Goal: Task Accomplishment & Management: Use online tool/utility

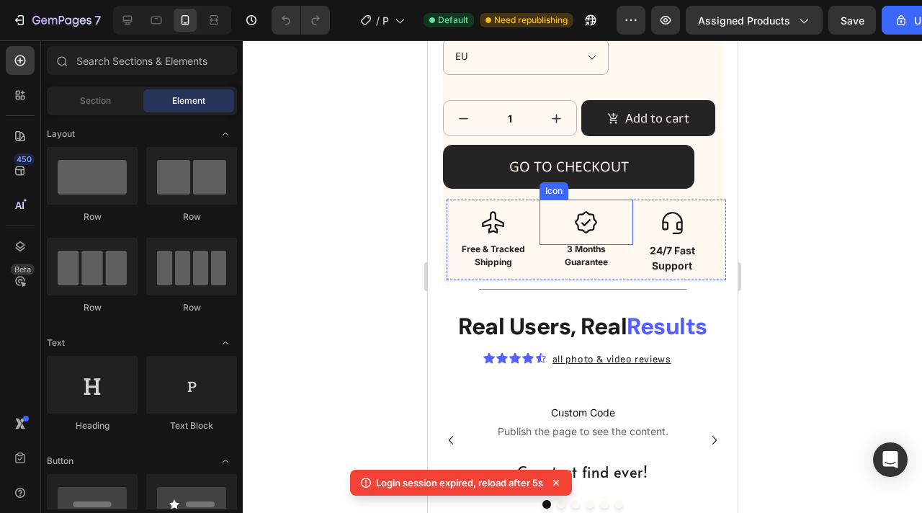
scroll to position [556, 0]
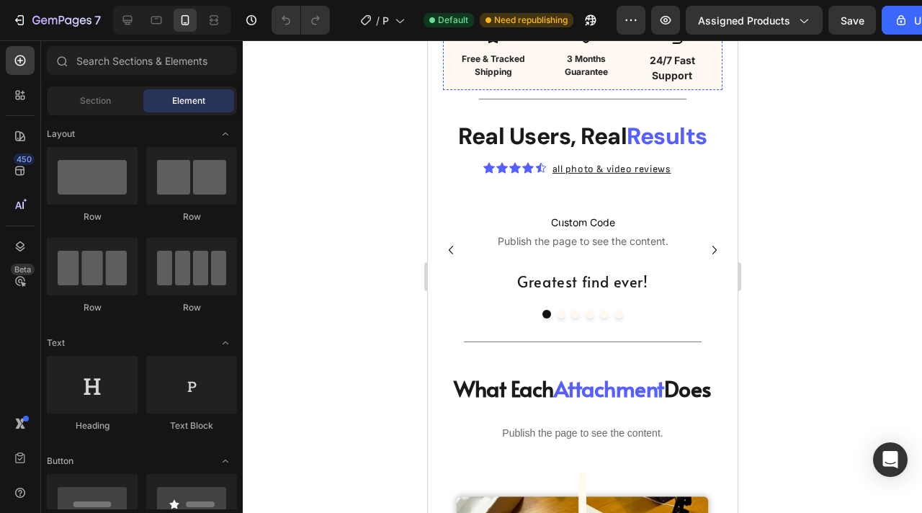
scroll to position [589, 0]
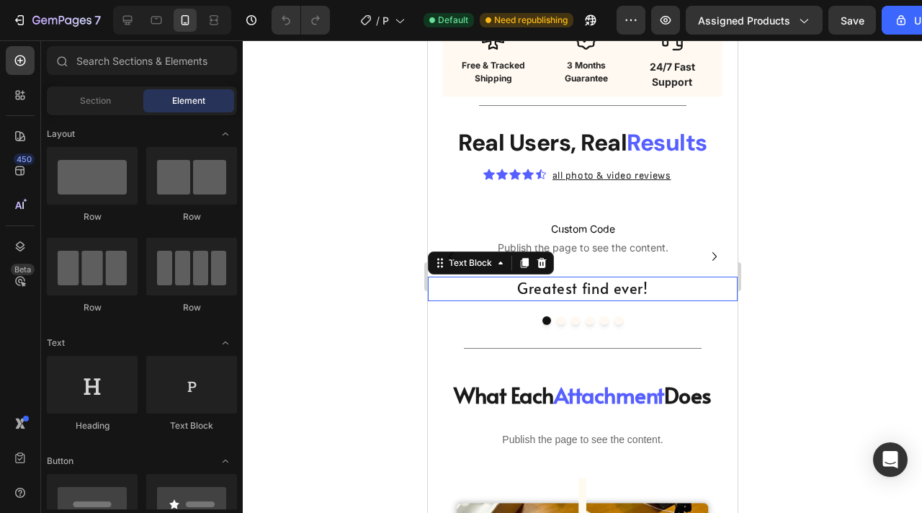
click at [603, 295] on span "Greatest find ever!" at bounding box center [582, 288] width 130 height 20
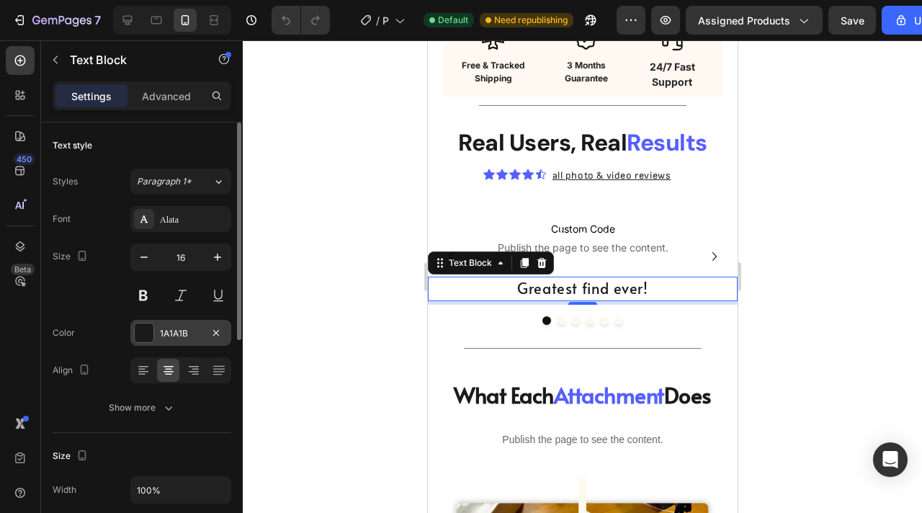
click at [171, 336] on div "1A1A1B" at bounding box center [181, 333] width 42 height 13
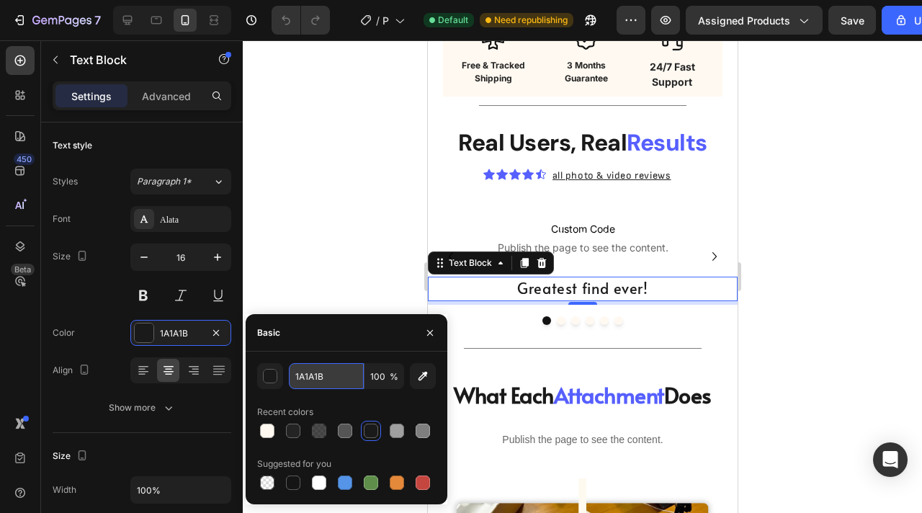
click at [314, 375] on input "1A1A1B" at bounding box center [326, 376] width 75 height 26
